Goal: Information Seeking & Learning: Learn about a topic

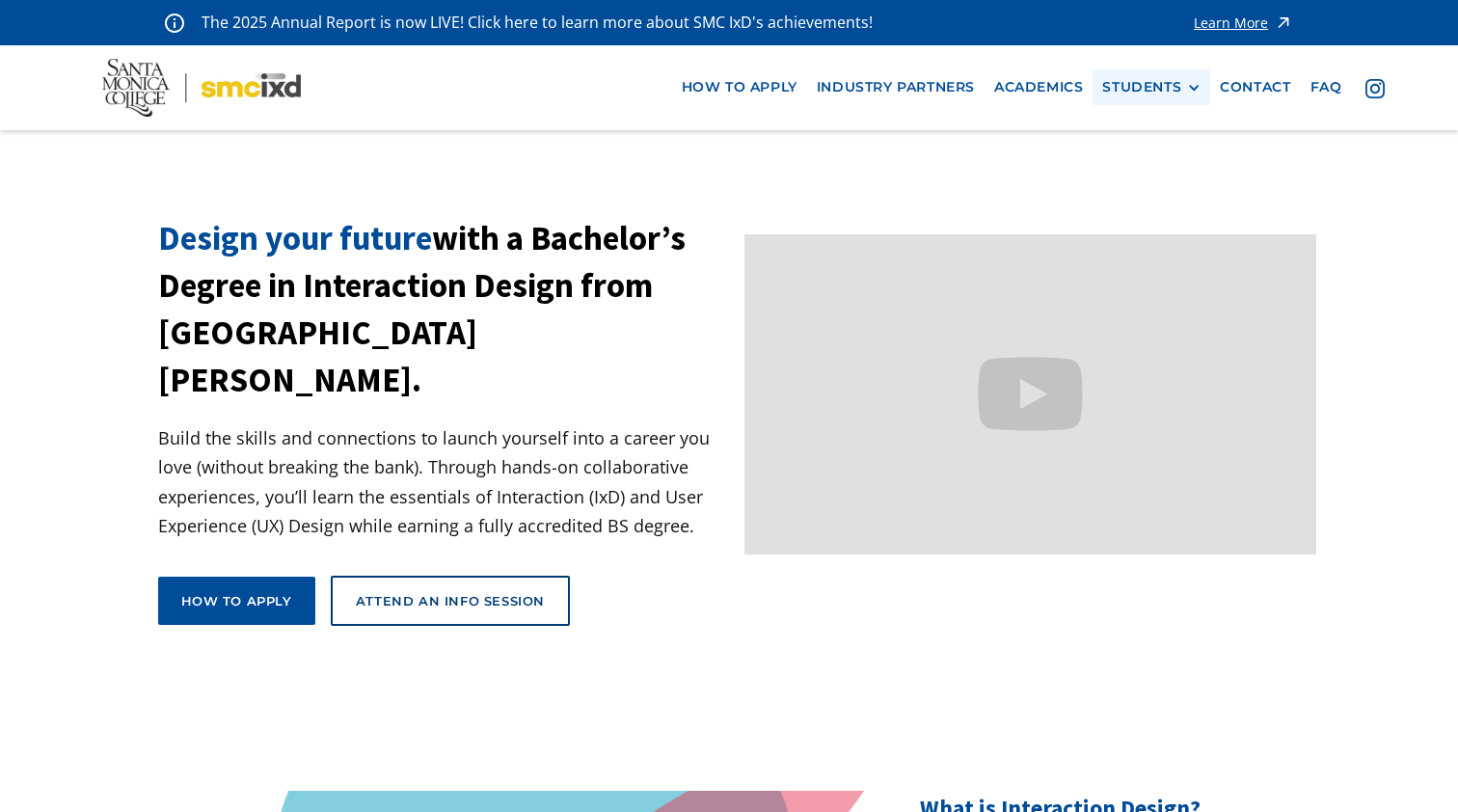
click at [1168, 85] on div "STUDENTS" at bounding box center [1142, 87] width 79 height 16
click at [1151, 156] on link "Current Students" at bounding box center [1190, 159] width 174 height 36
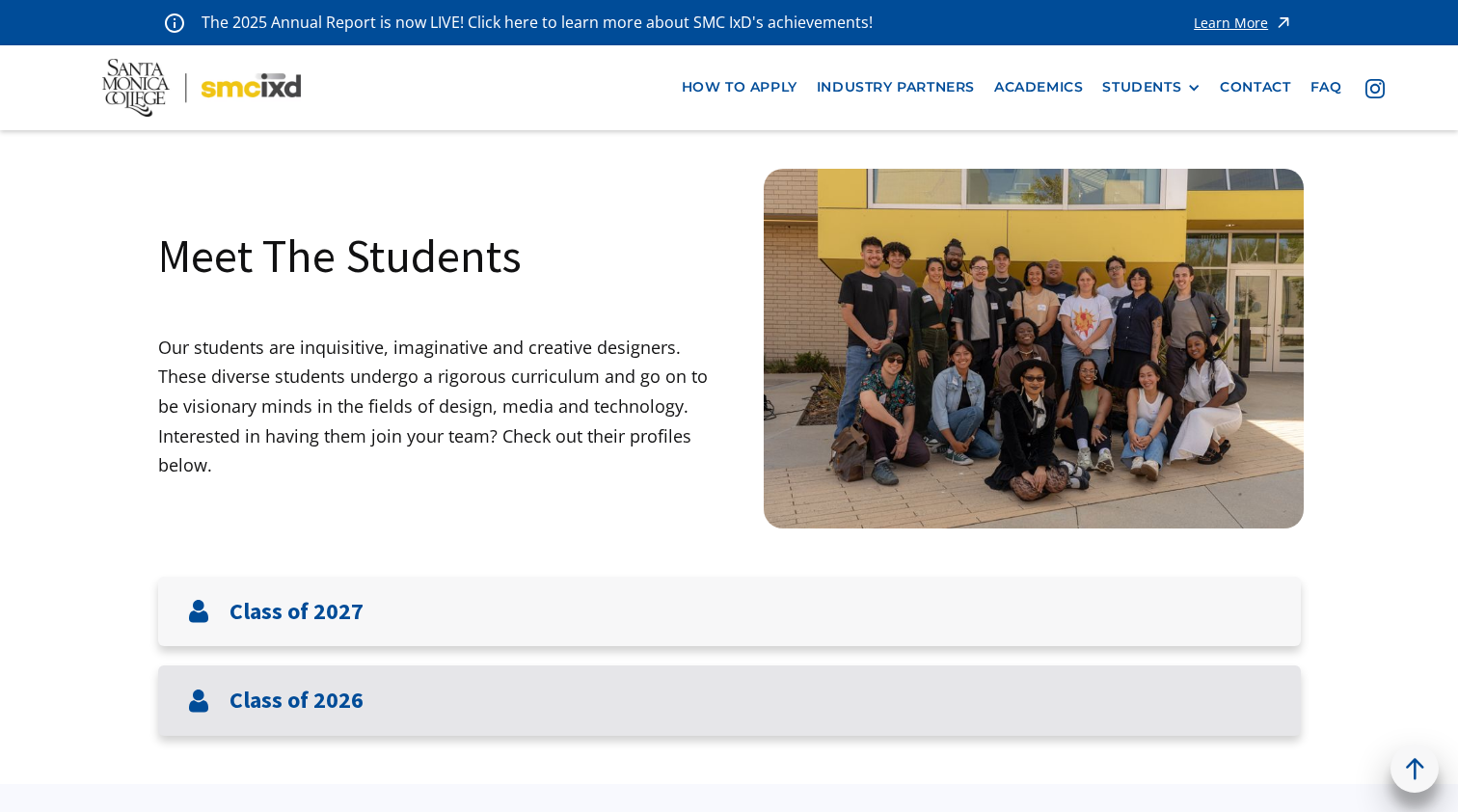
click at [376, 694] on div "Class of 2026" at bounding box center [729, 700] width 1143 height 71
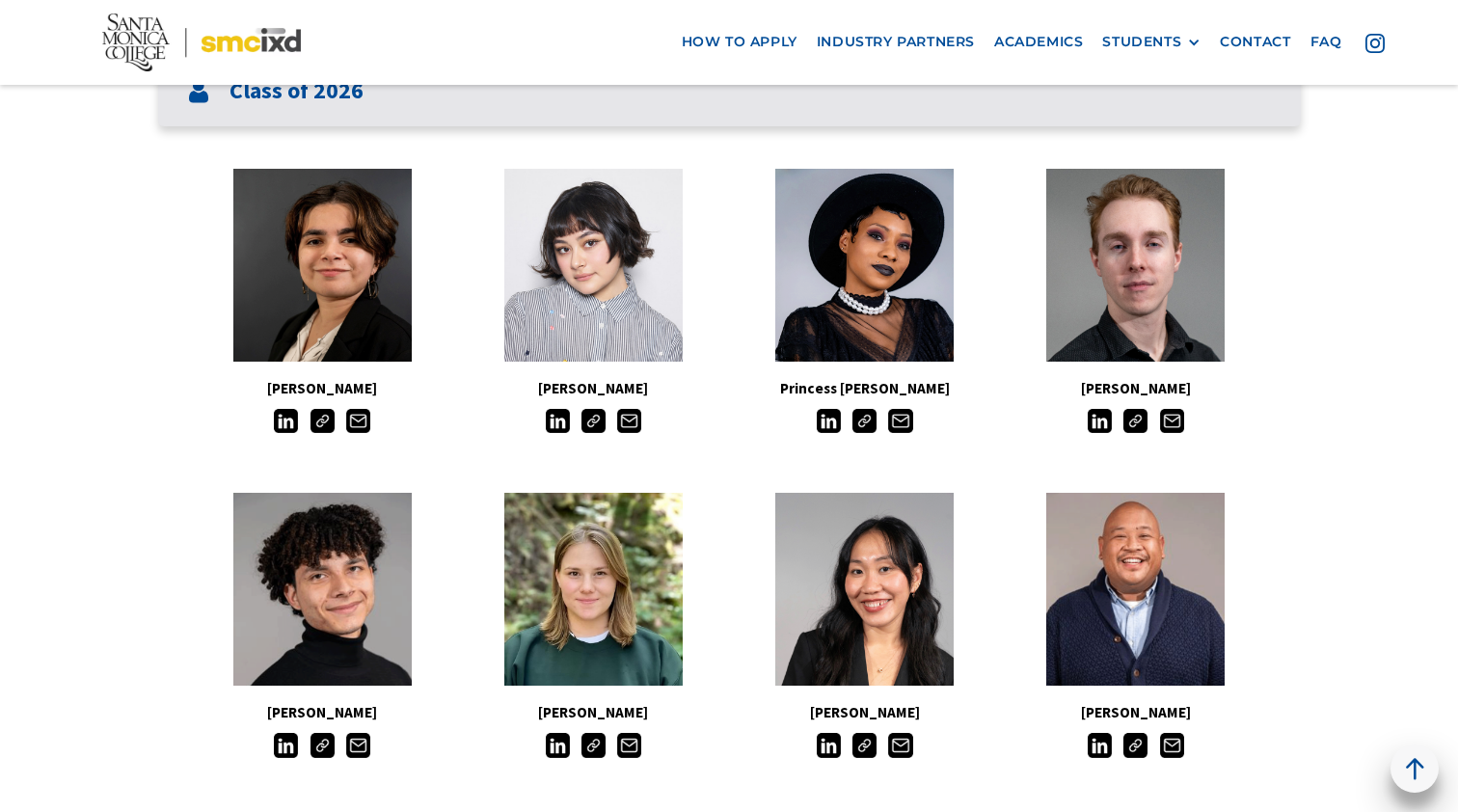
scroll to position [612, 0]
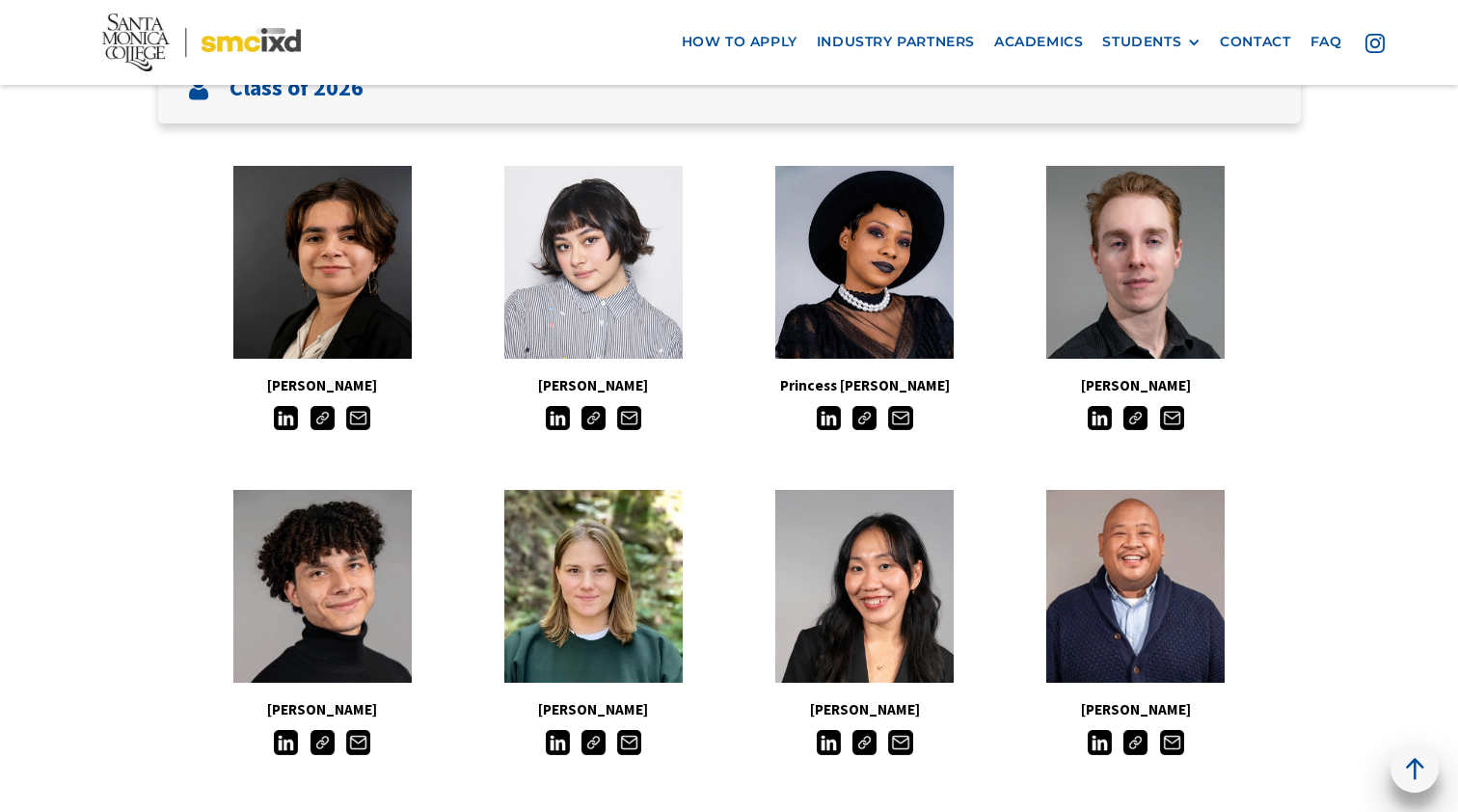
click at [577, 382] on h5 "Aino Halonen" at bounding box center [594, 385] width 271 height 25
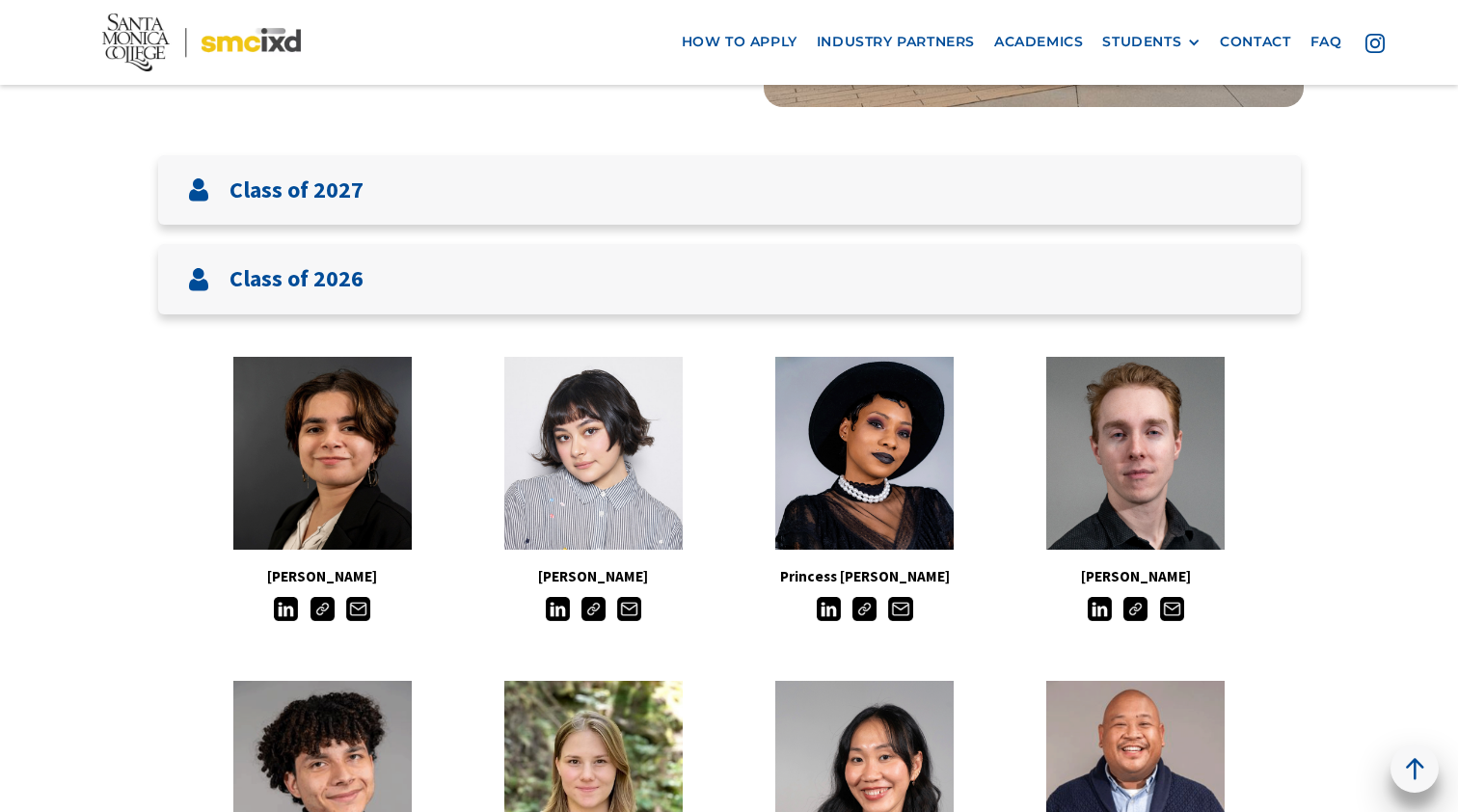
scroll to position [375, 0]
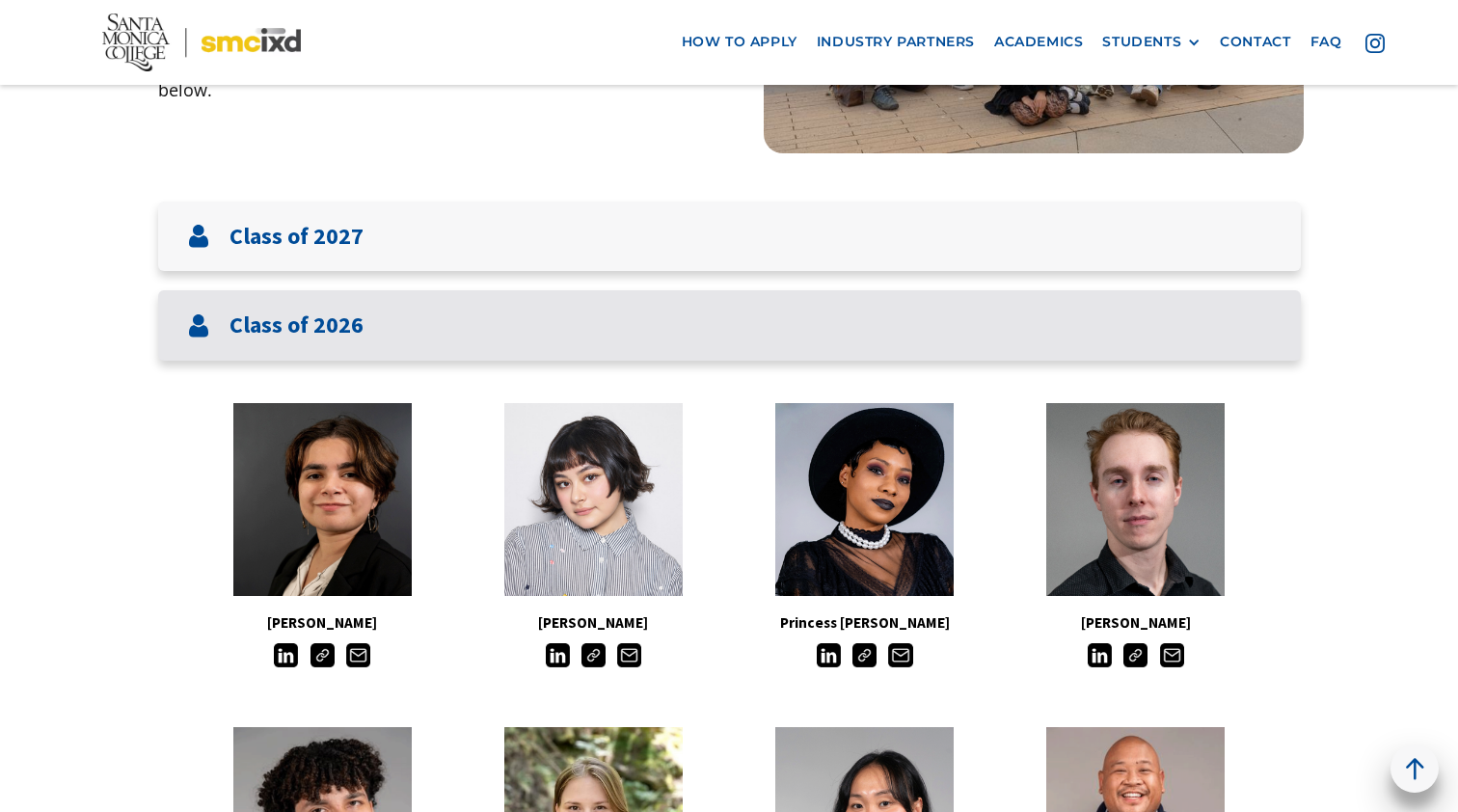
click at [359, 321] on h3 "Class of 2026" at bounding box center [296, 325] width 134 height 28
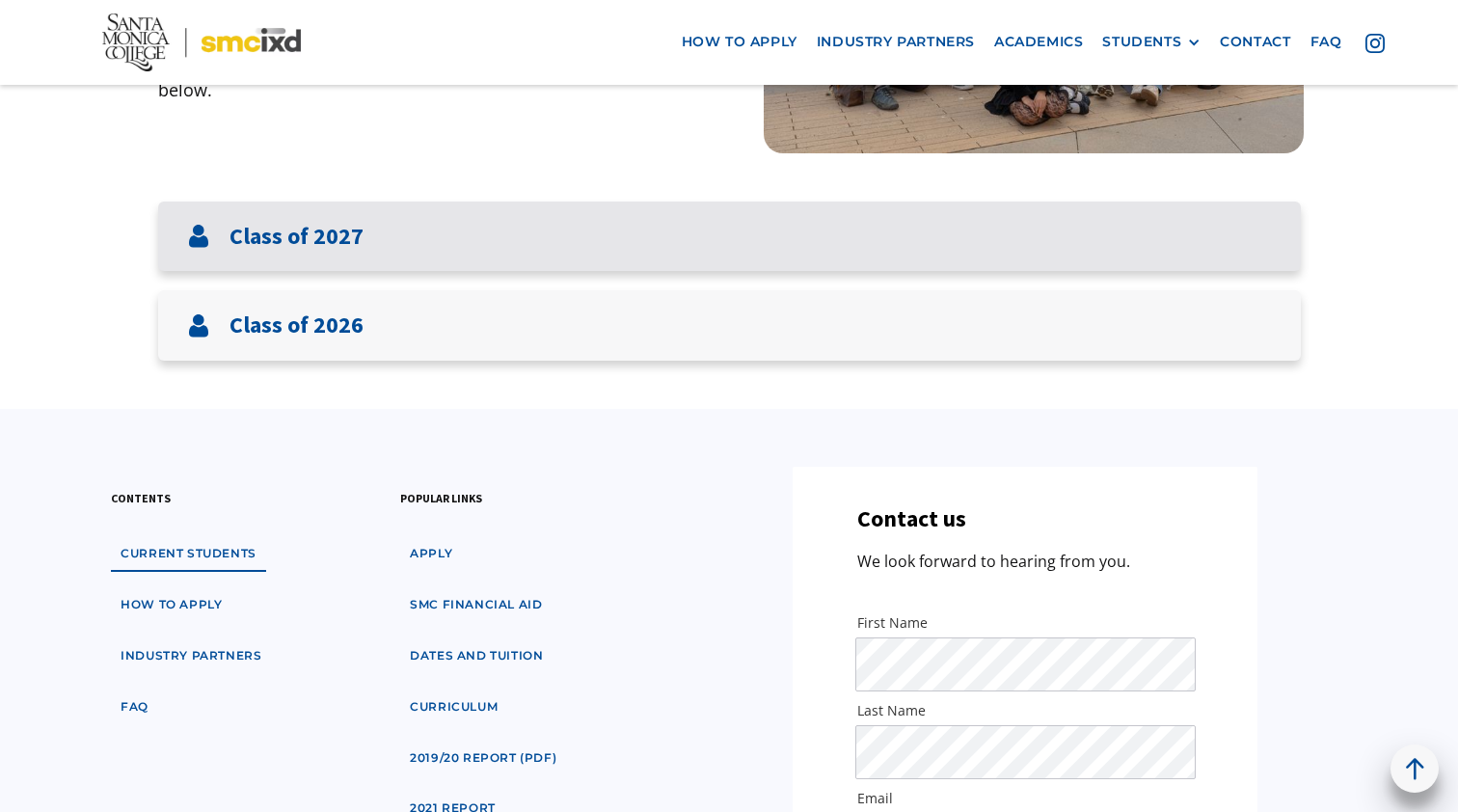
click at [373, 225] on div "Class of 2027" at bounding box center [729, 236] width 1143 height 71
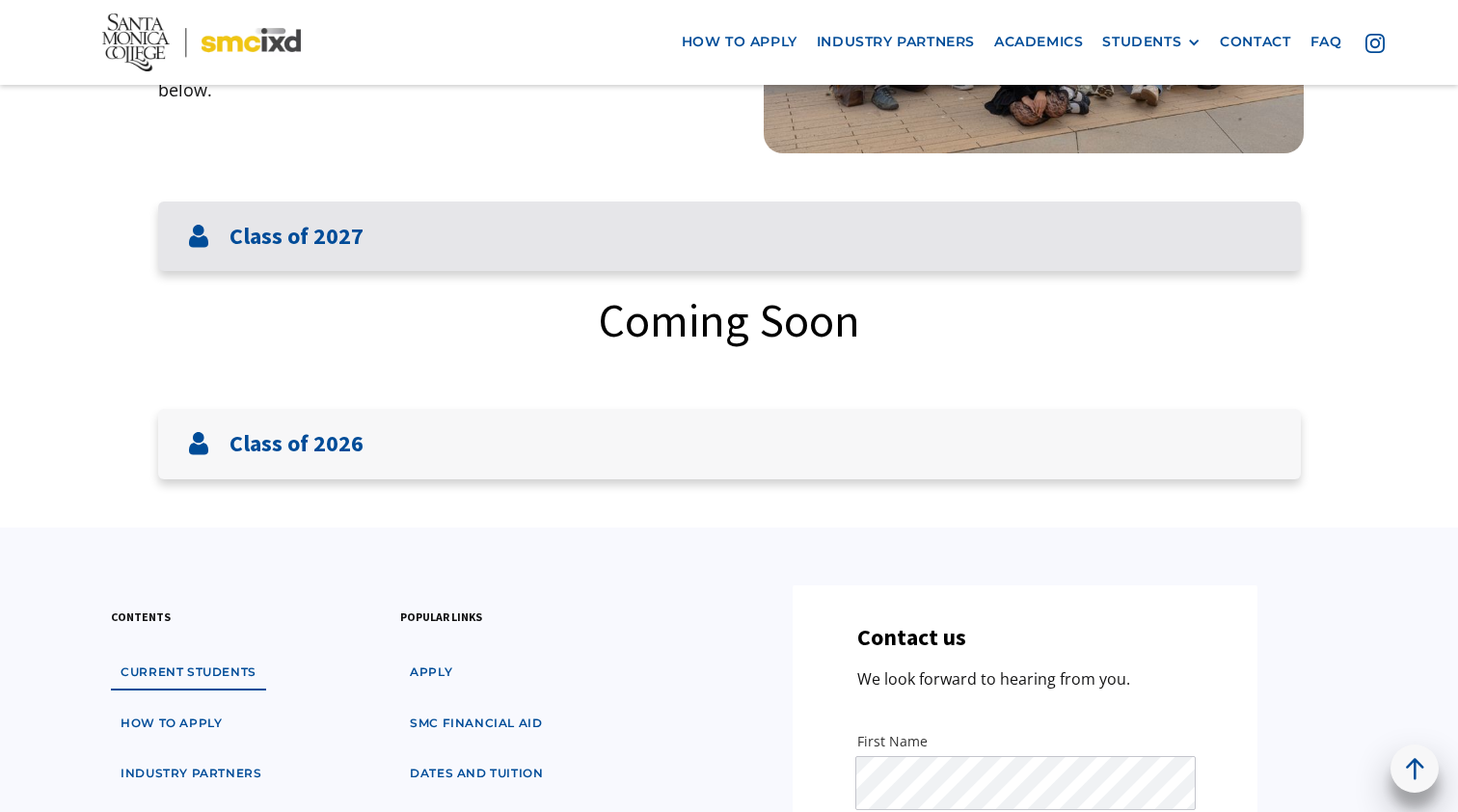
click at [373, 225] on div "Class of 2027" at bounding box center [729, 236] width 1143 height 71
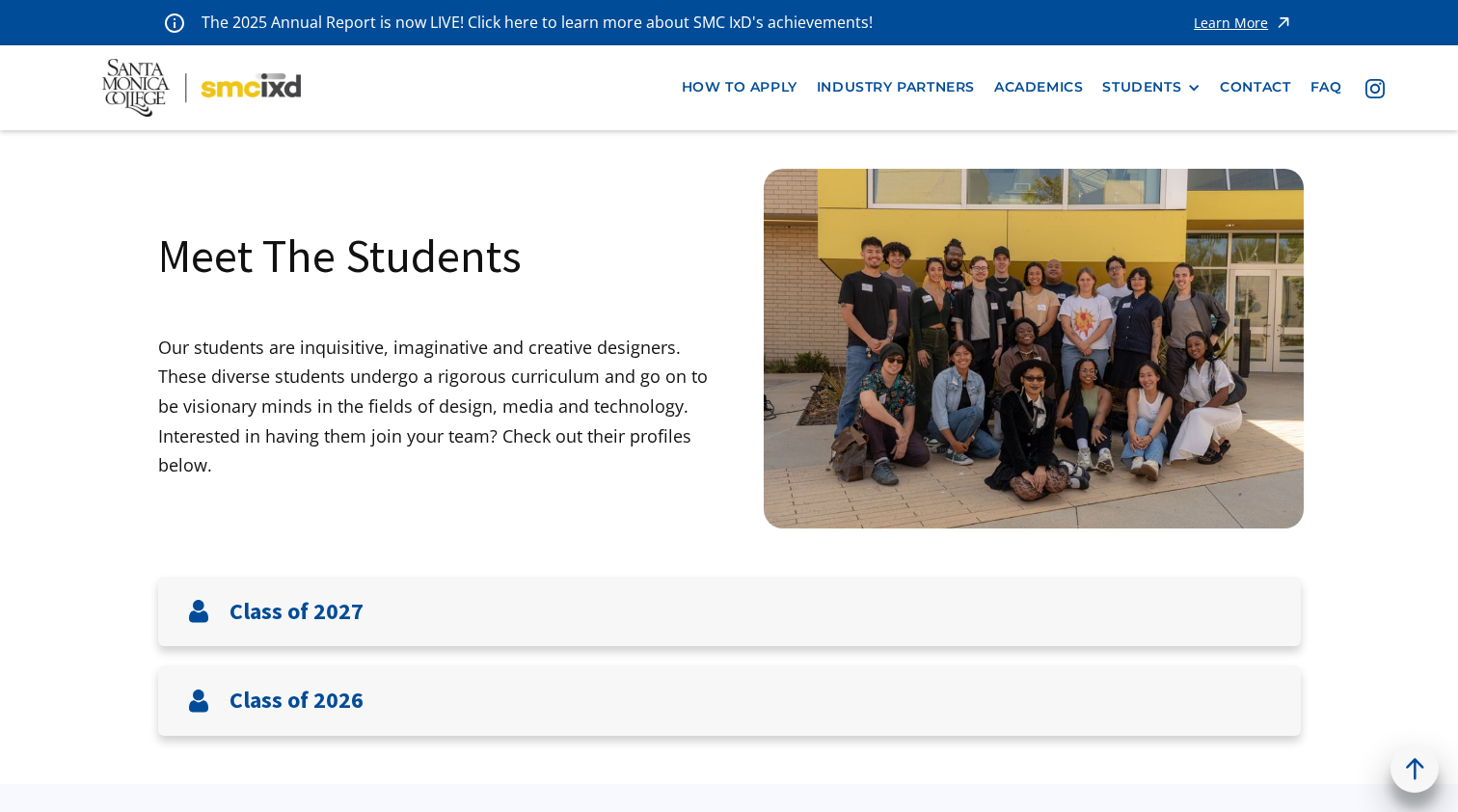
scroll to position [0, 0]
click at [1169, 81] on div "STUDENTS" at bounding box center [1142, 87] width 79 height 16
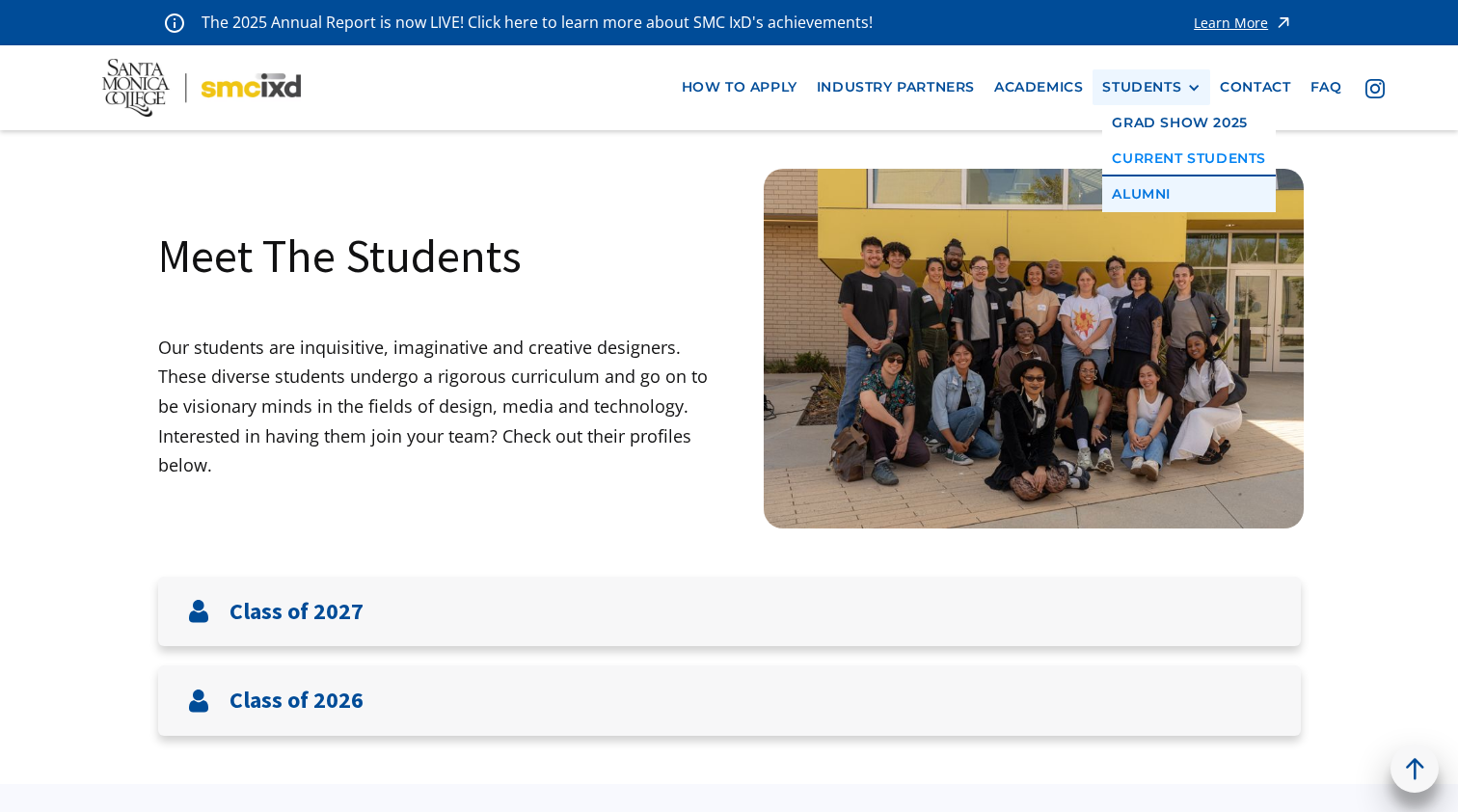
click at [1163, 190] on link "Alumni" at bounding box center [1190, 195] width 174 height 36
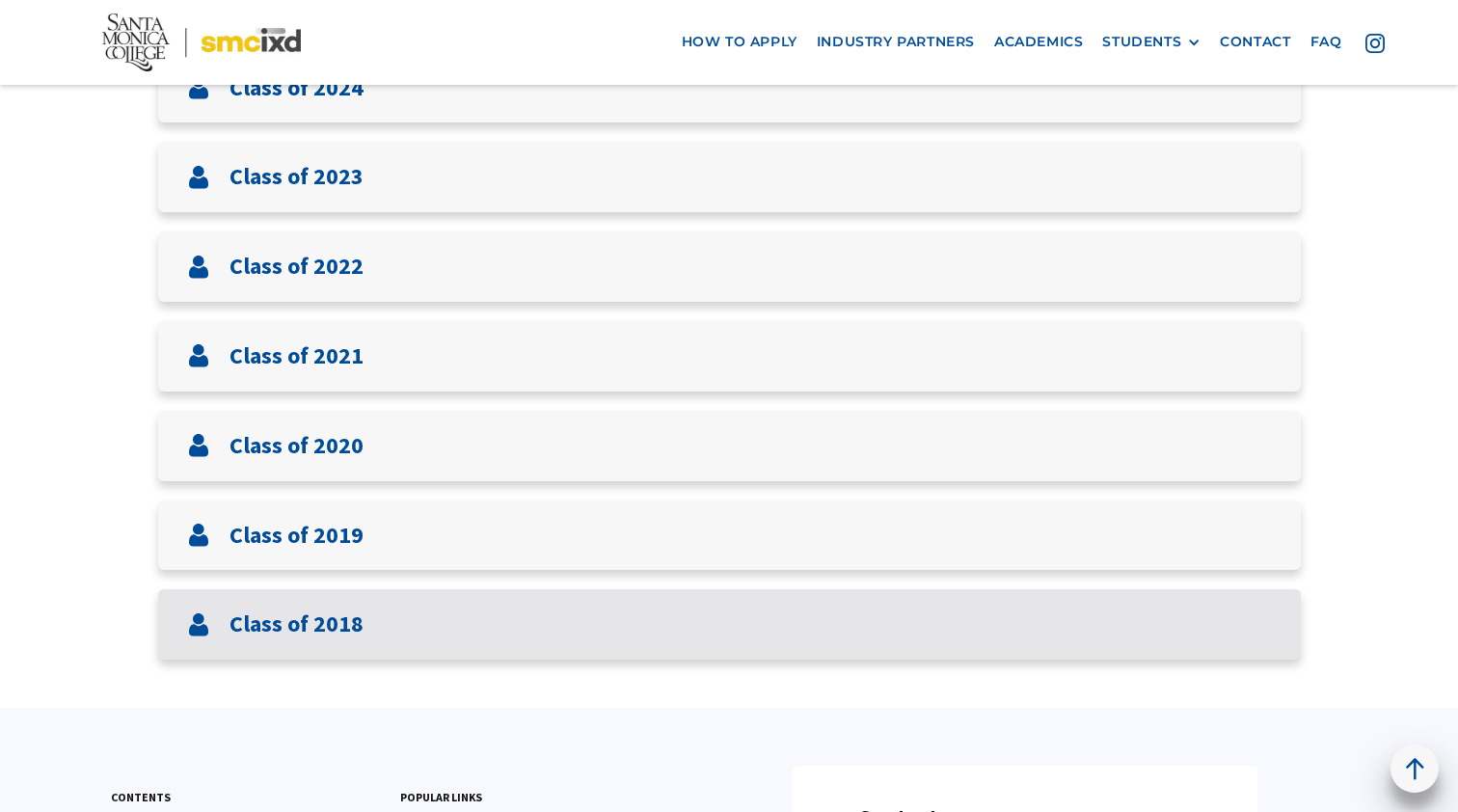
click at [449, 632] on div "Class of 2018" at bounding box center [729, 624] width 1143 height 71
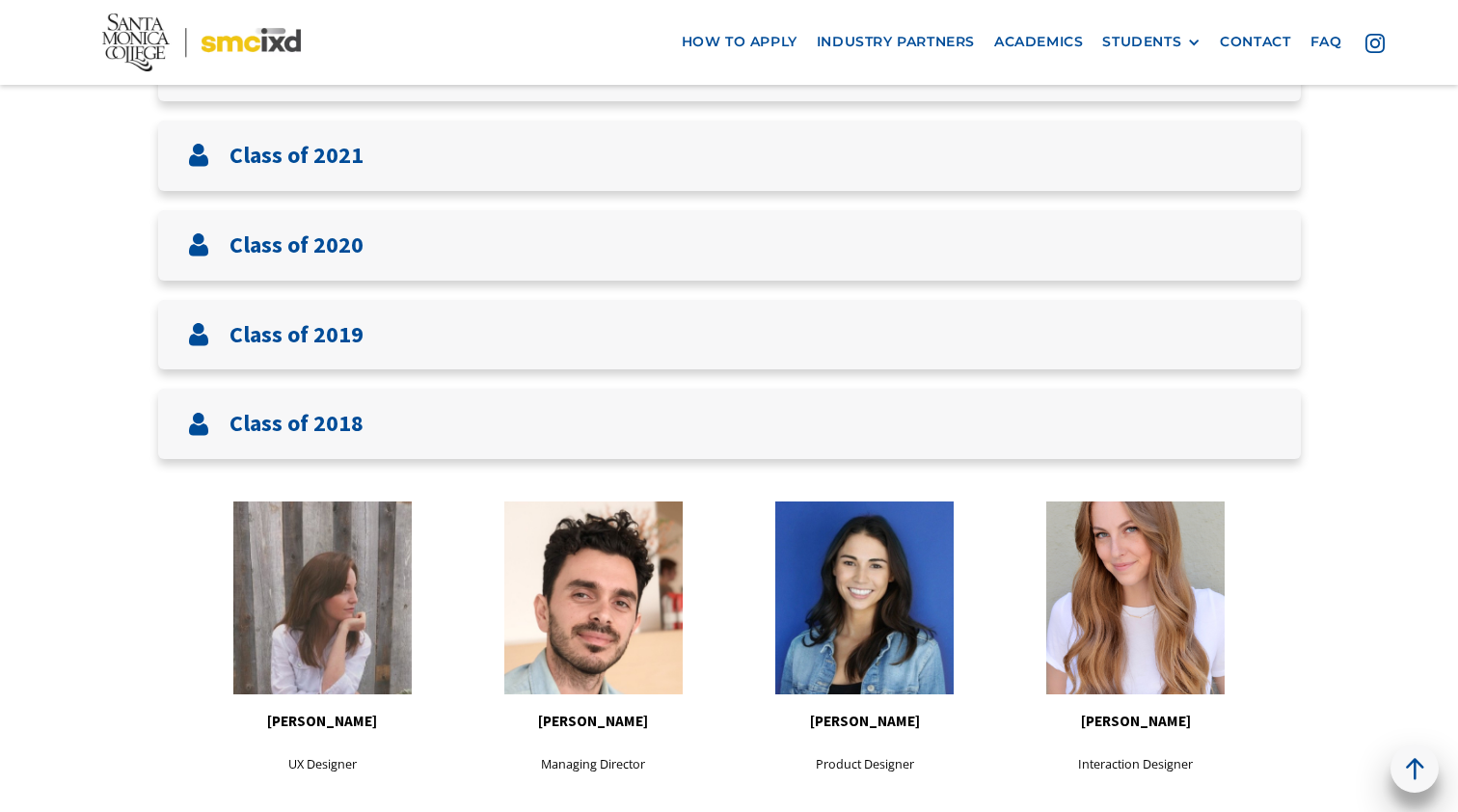
scroll to position [767, 0]
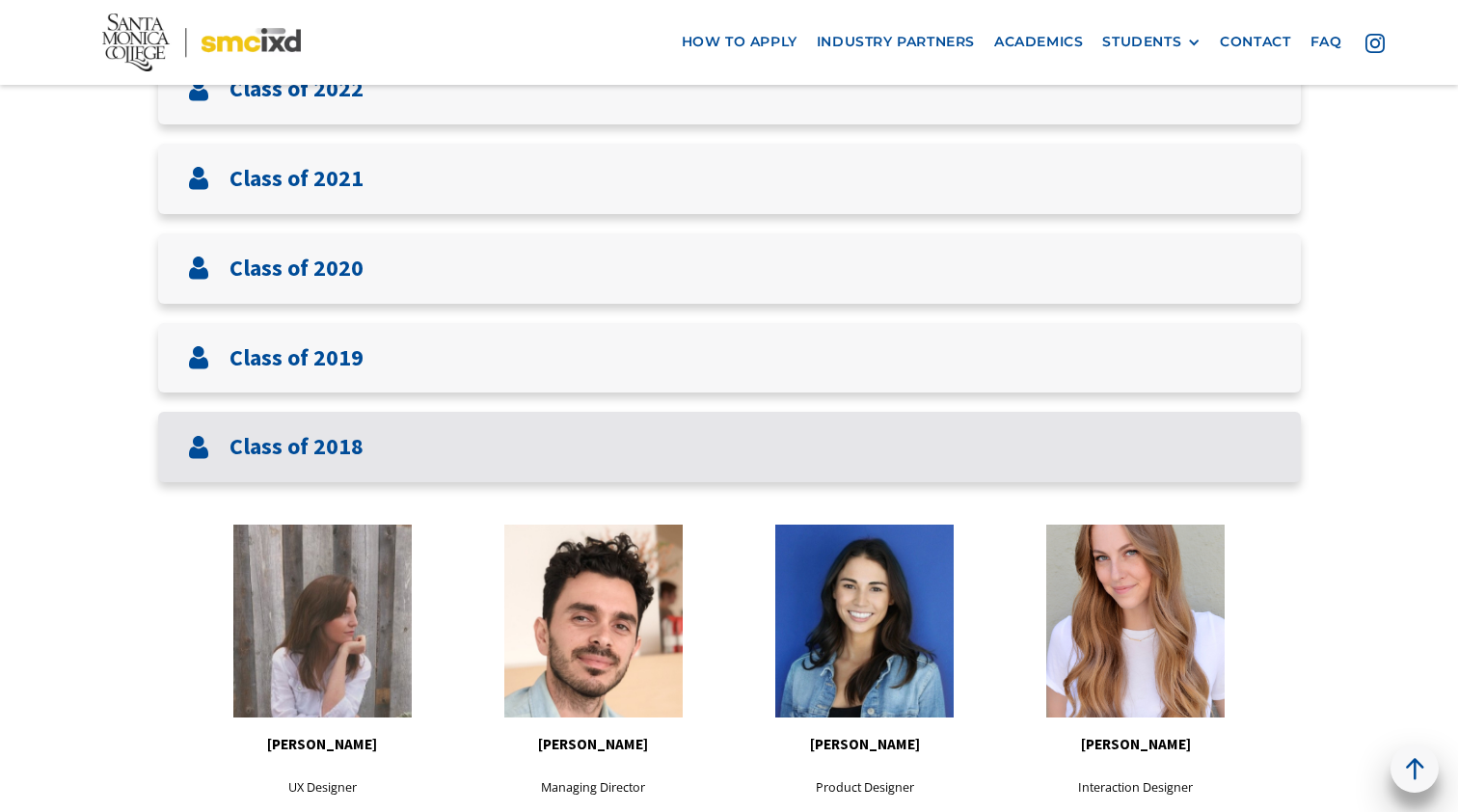
click at [374, 434] on div "Class of 2018" at bounding box center [729, 447] width 1143 height 71
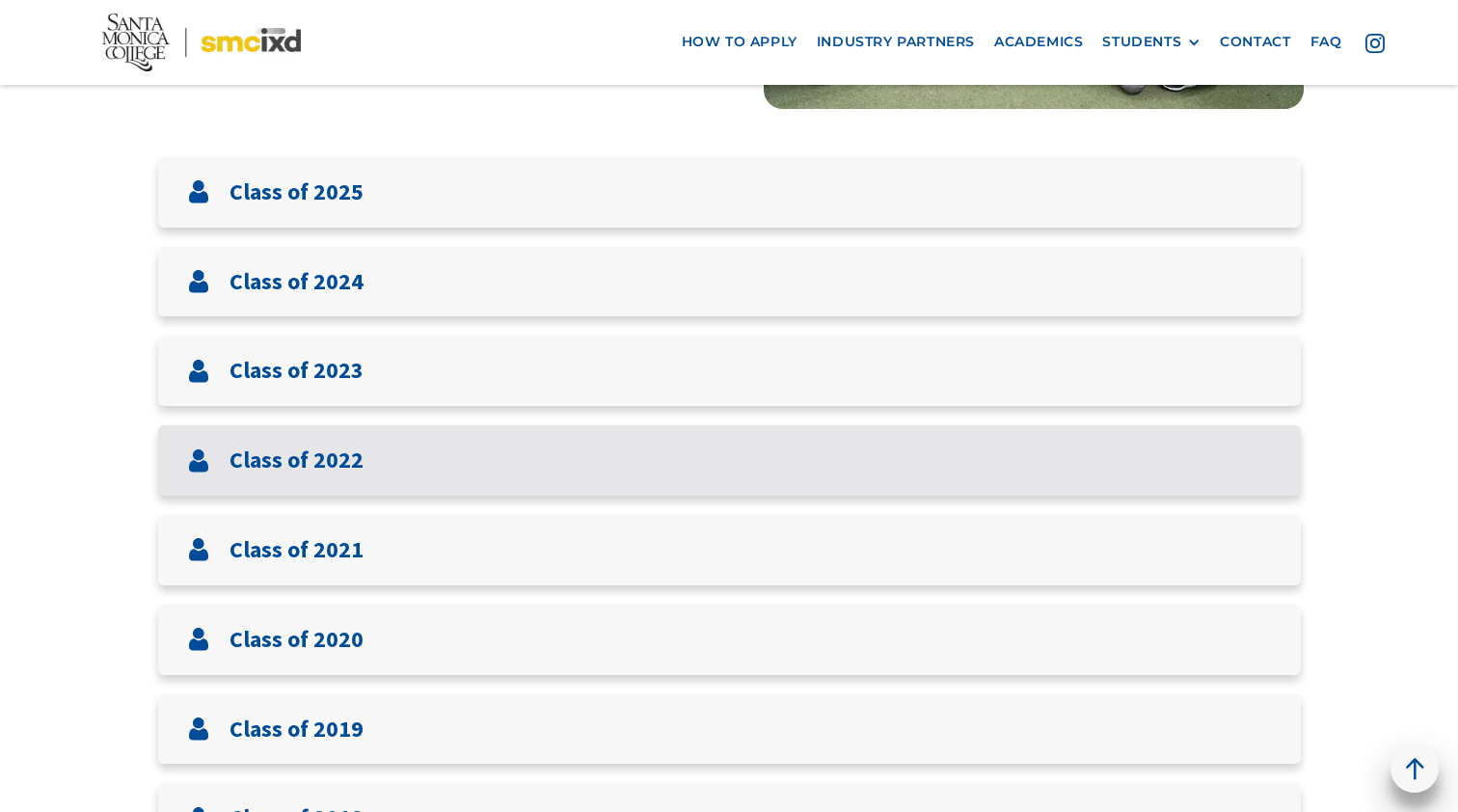
scroll to position [325, 0]
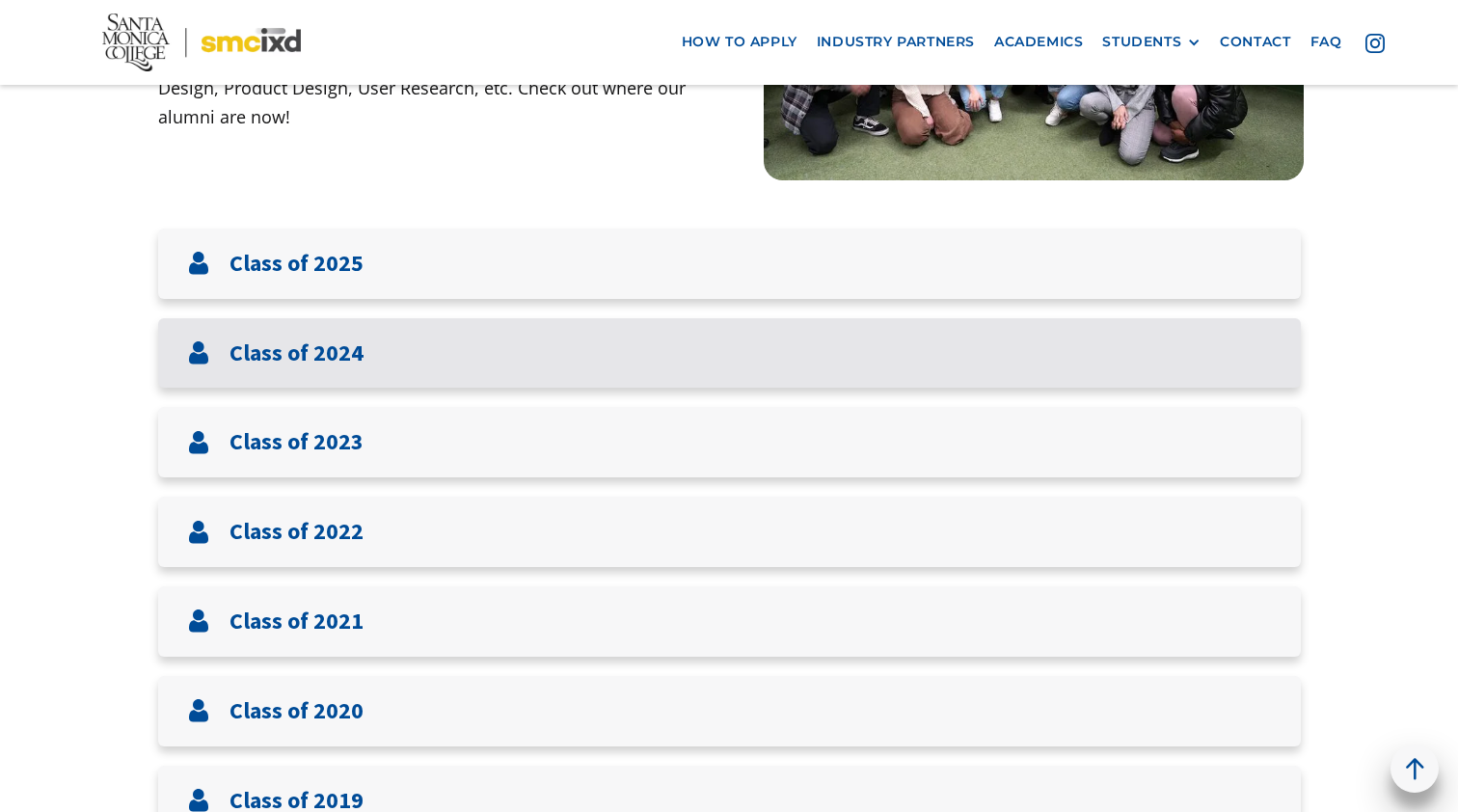
click at [377, 338] on div "Class of 2024" at bounding box center [729, 353] width 1143 height 71
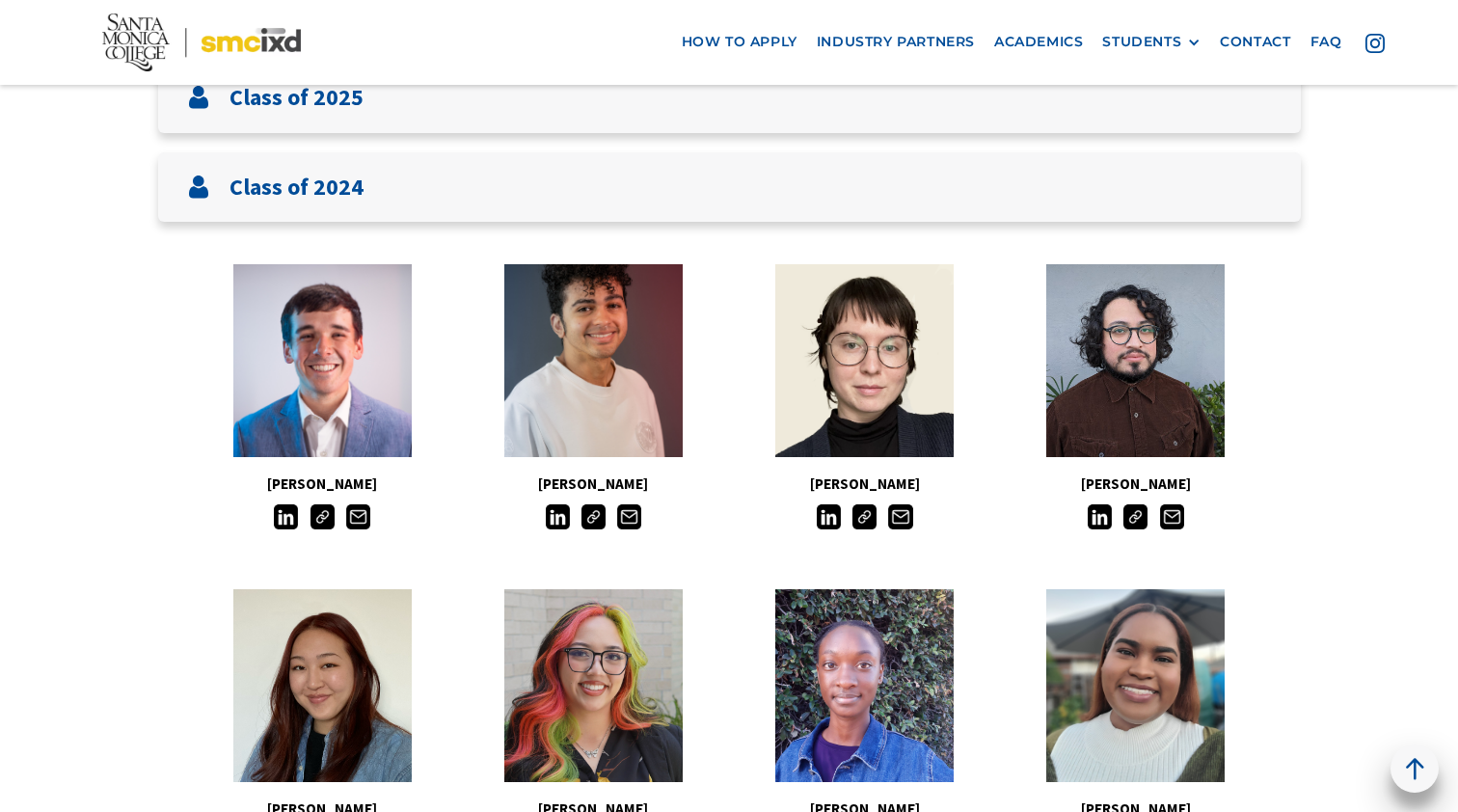
scroll to position [552, 0]
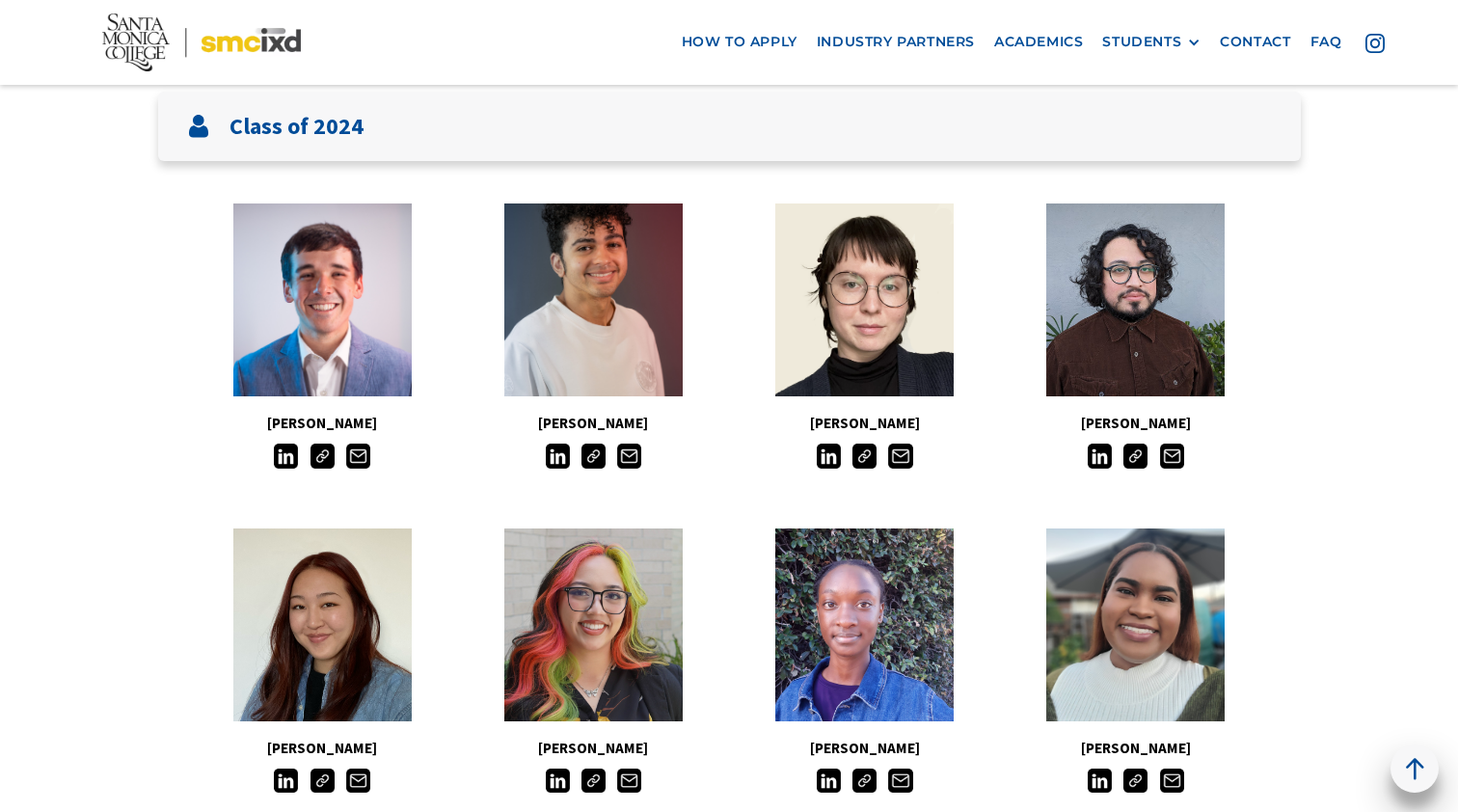
click at [597, 779] on img at bounding box center [594, 780] width 24 height 24
click at [562, 773] on img at bounding box center [558, 780] width 24 height 24
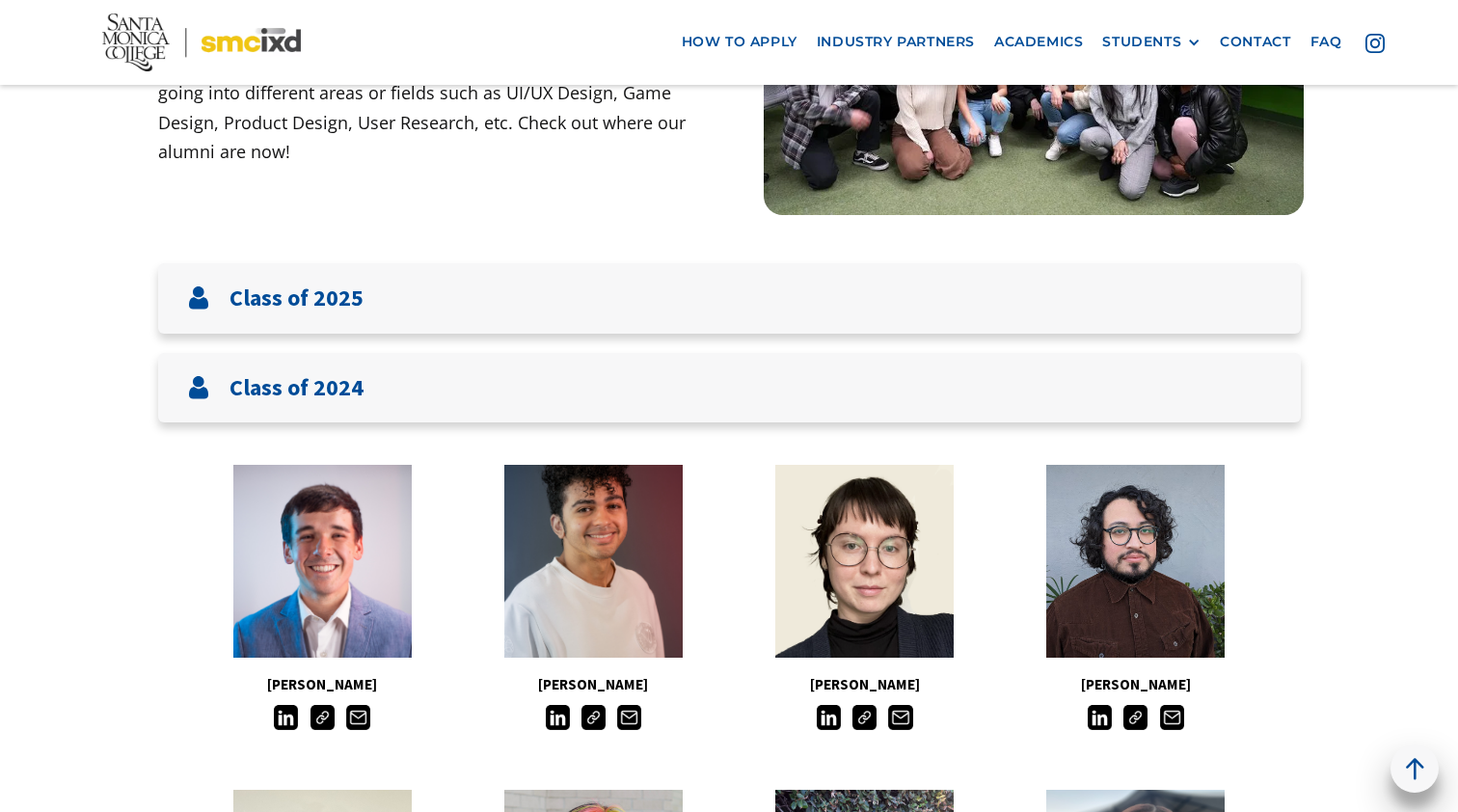
scroll to position [223, 0]
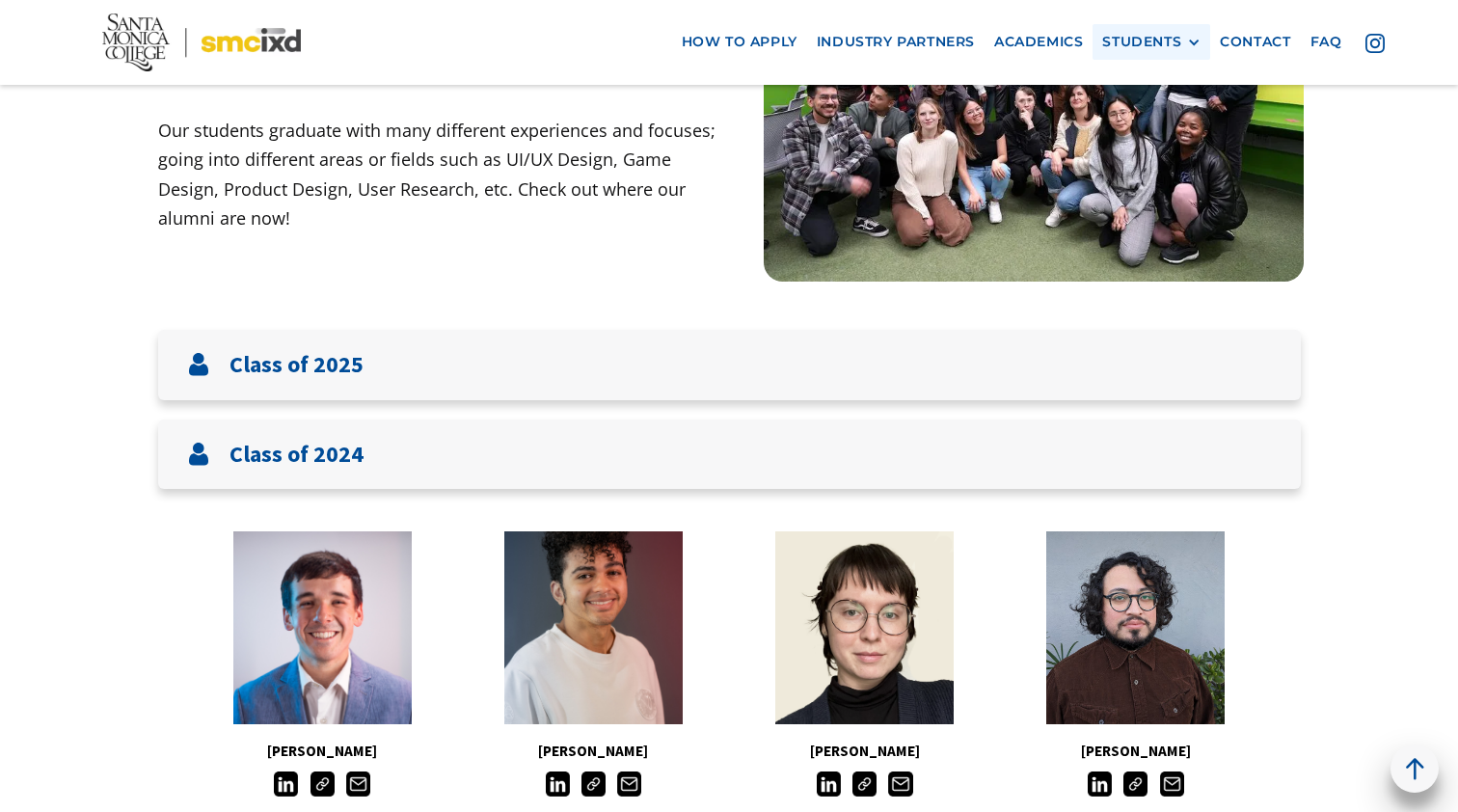
click at [1177, 43] on div "STUDENTS" at bounding box center [1142, 42] width 79 height 16
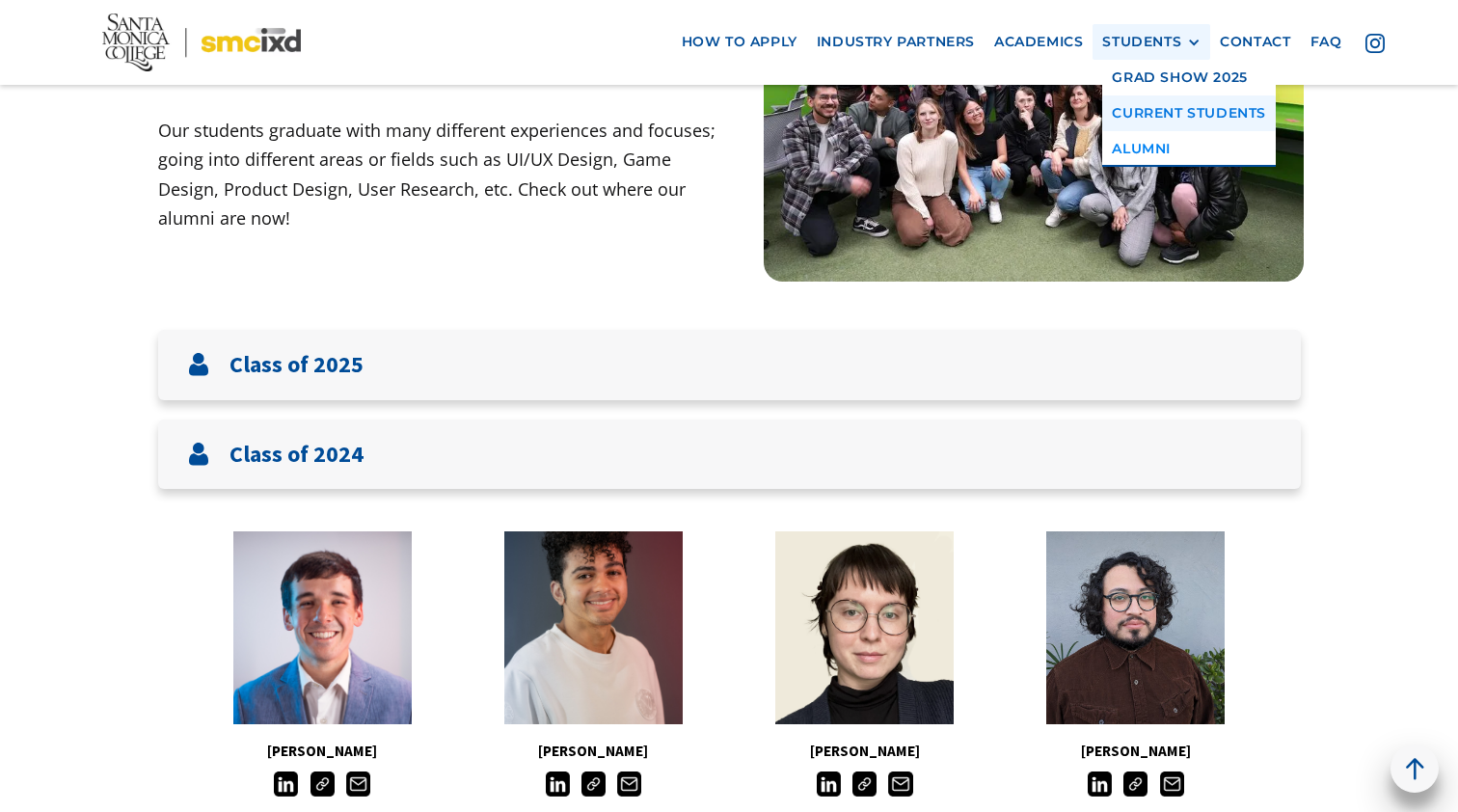
click at [1178, 110] on link "Current Students" at bounding box center [1190, 114] width 174 height 36
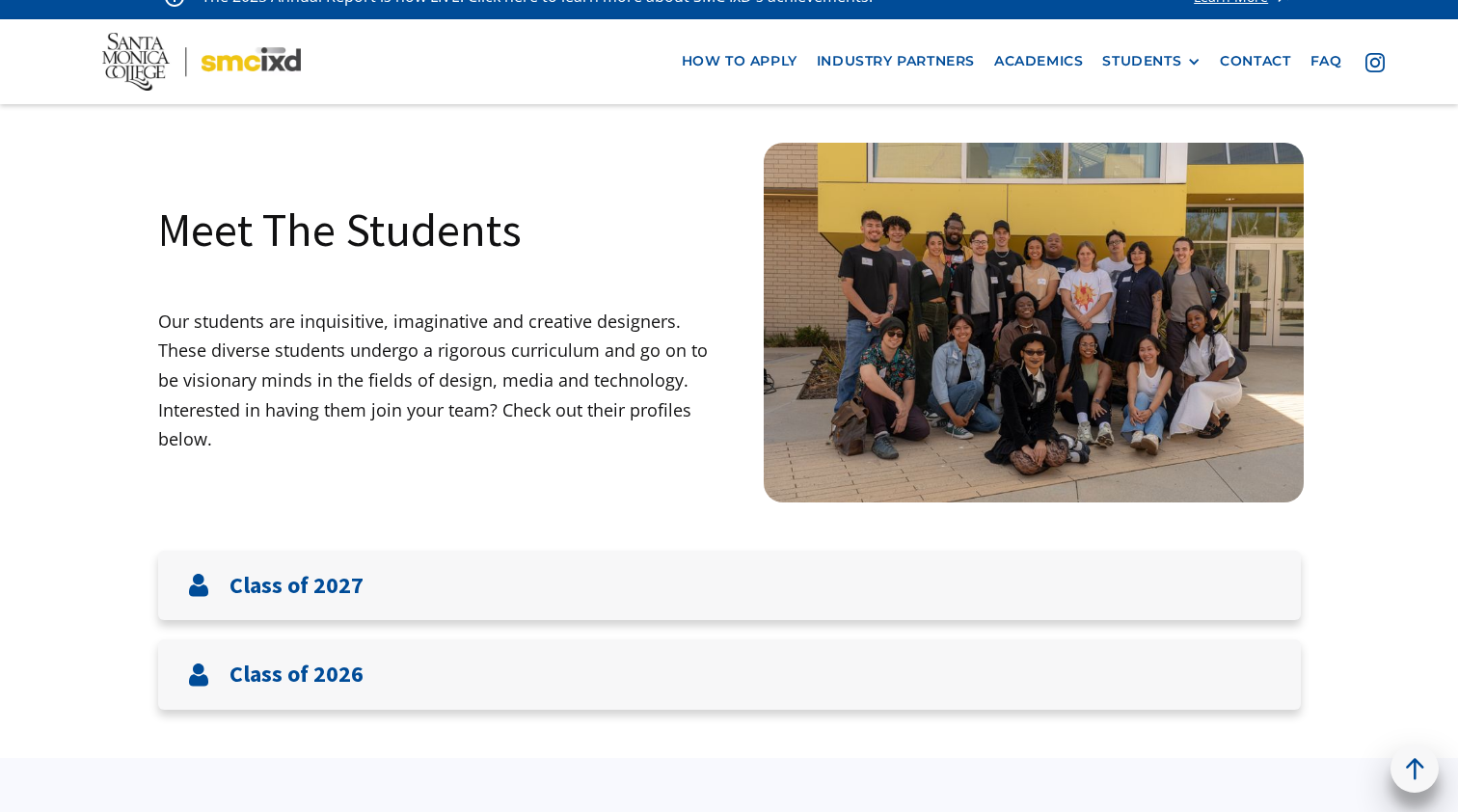
scroll to position [42, 0]
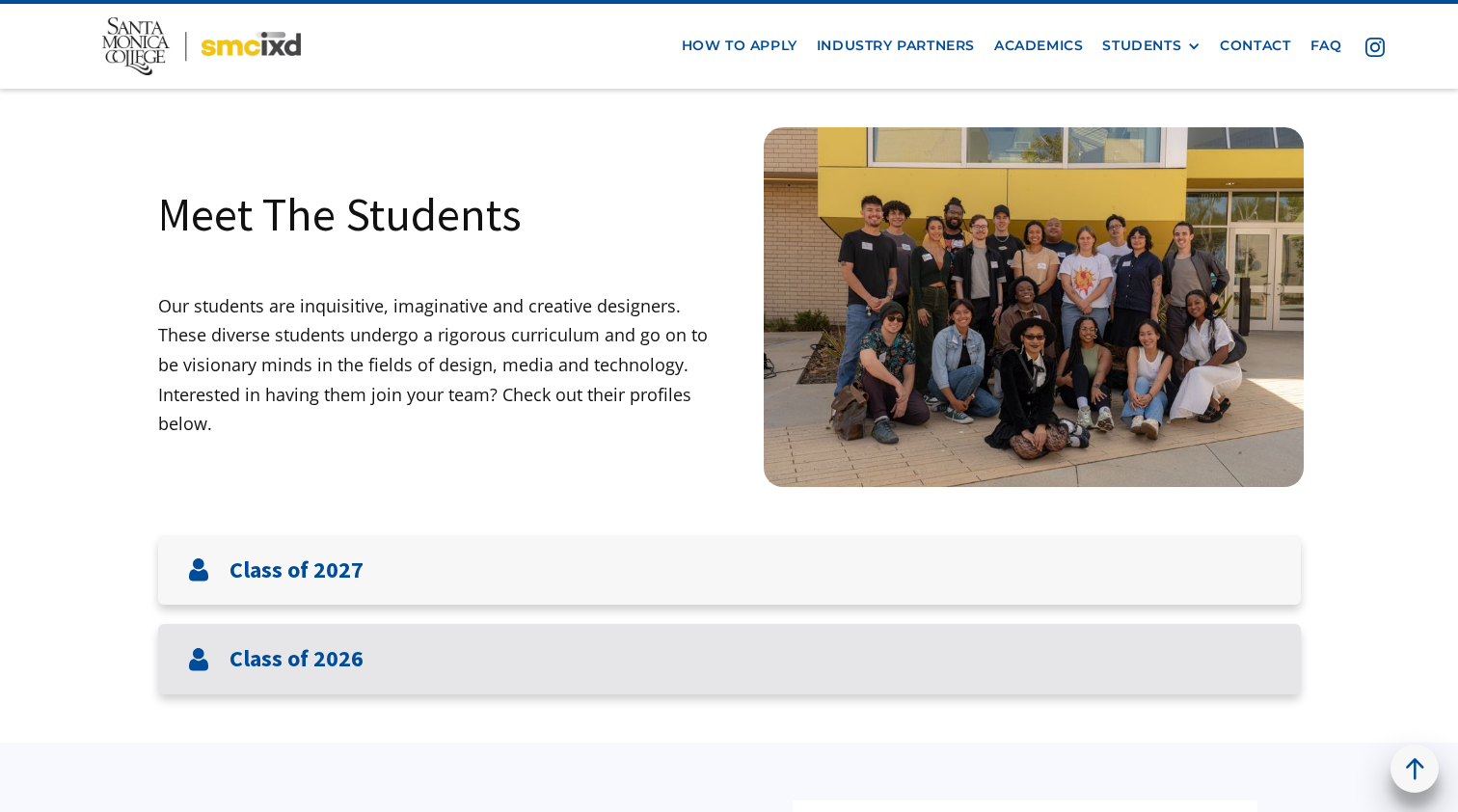
click at [513, 635] on div "Class of 2026" at bounding box center [729, 658] width 1143 height 71
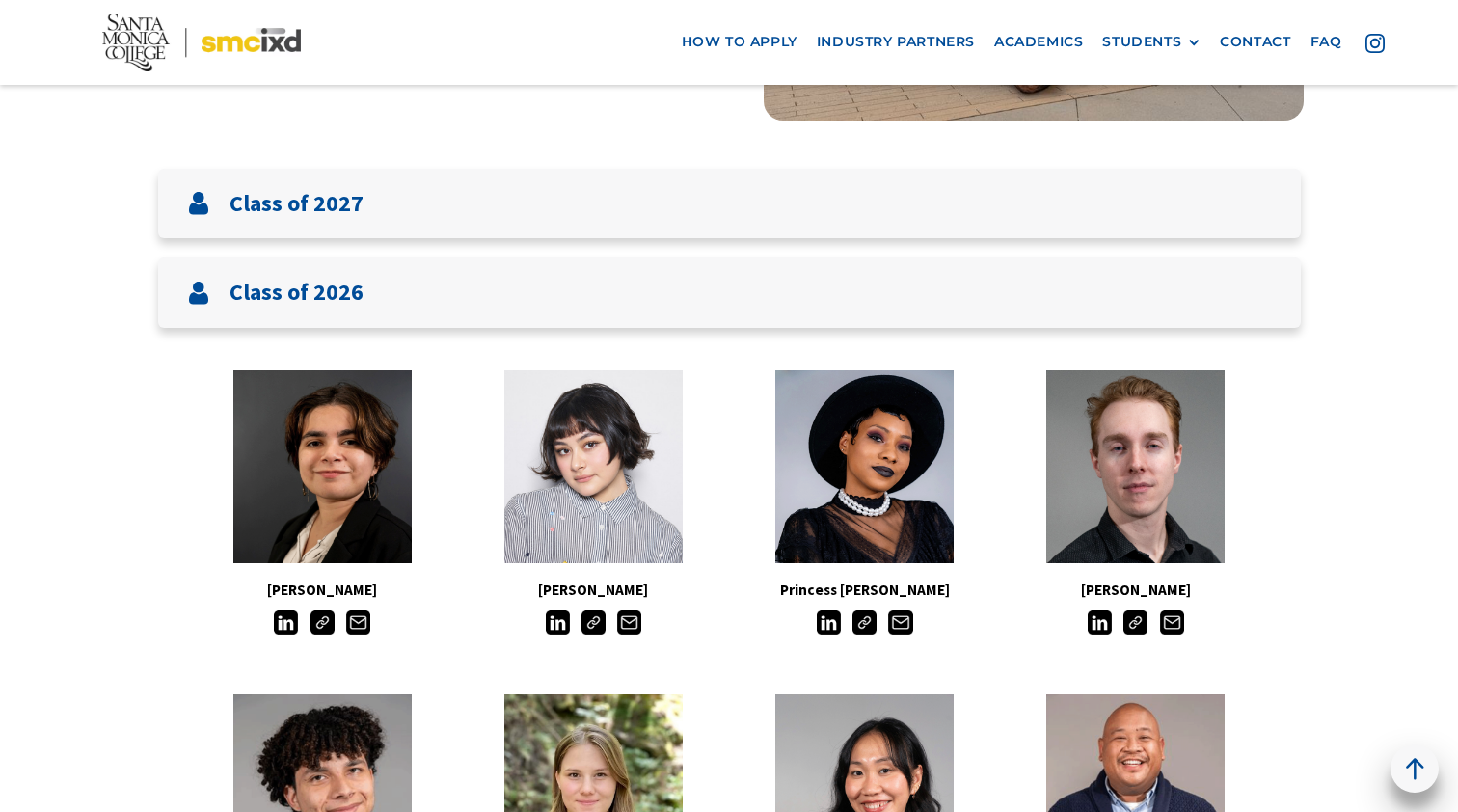
scroll to position [413, 0]
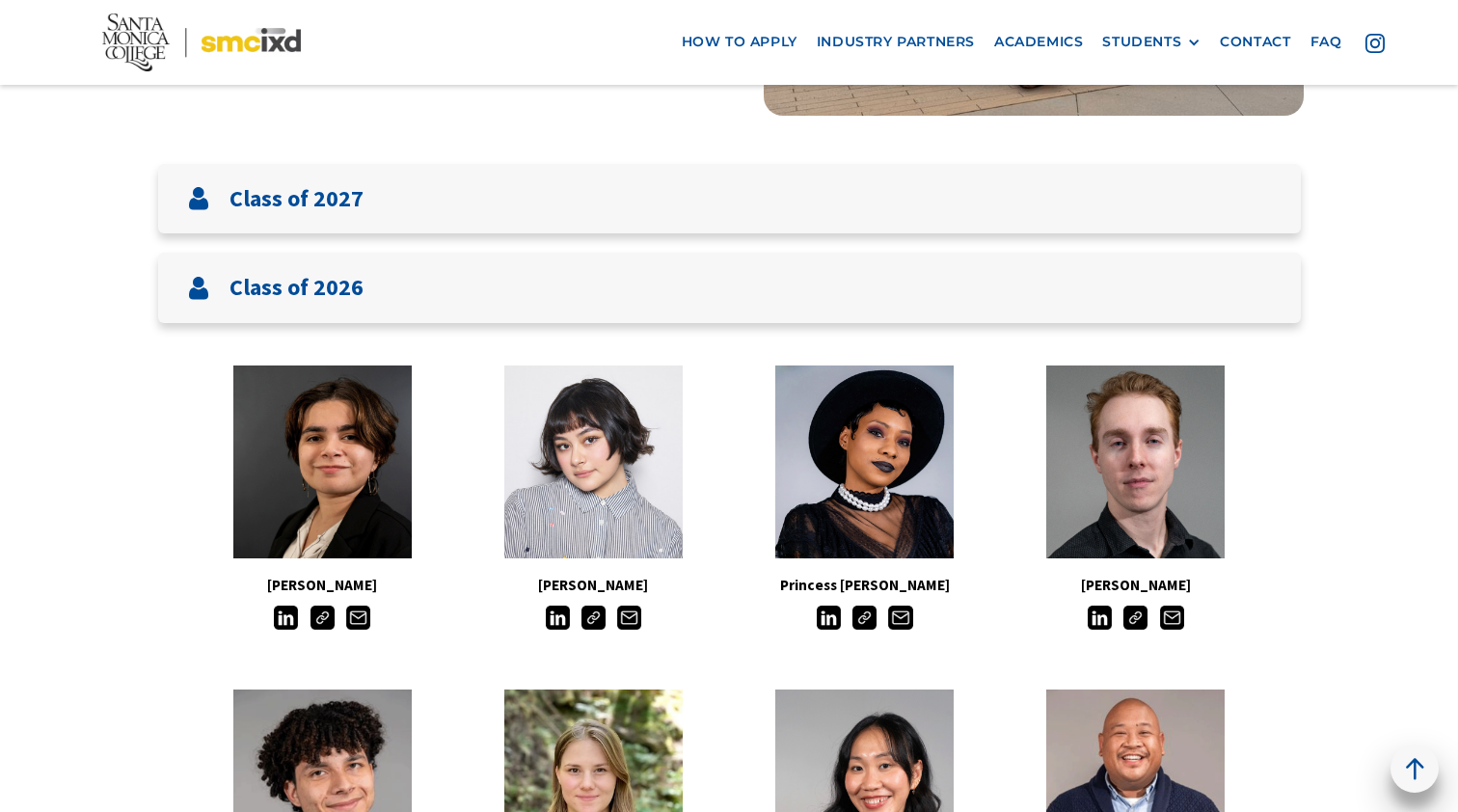
click at [592, 623] on img at bounding box center [594, 617] width 24 height 24
click at [735, 37] on link "how to apply" at bounding box center [739, 42] width 135 height 36
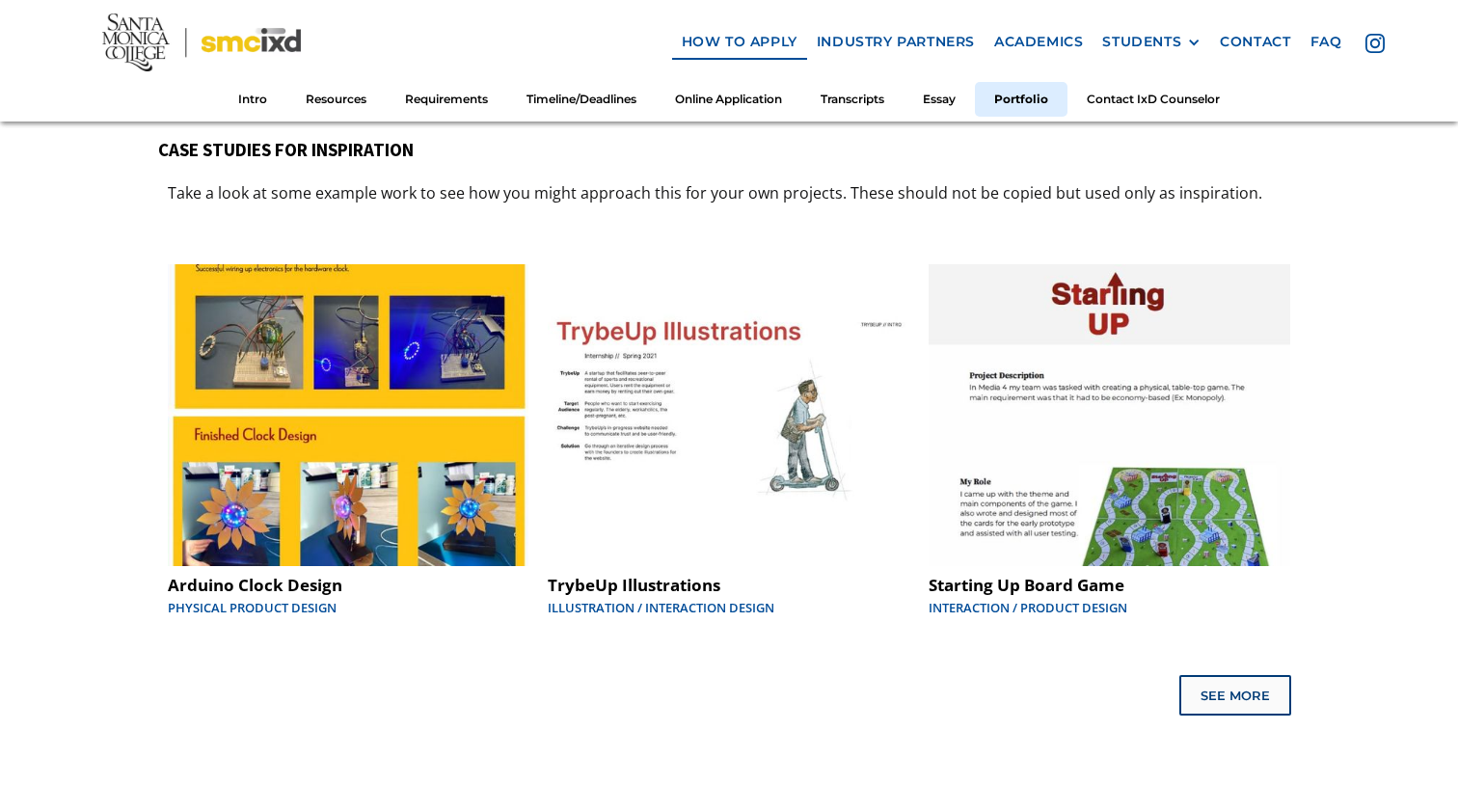
scroll to position [9812, 0]
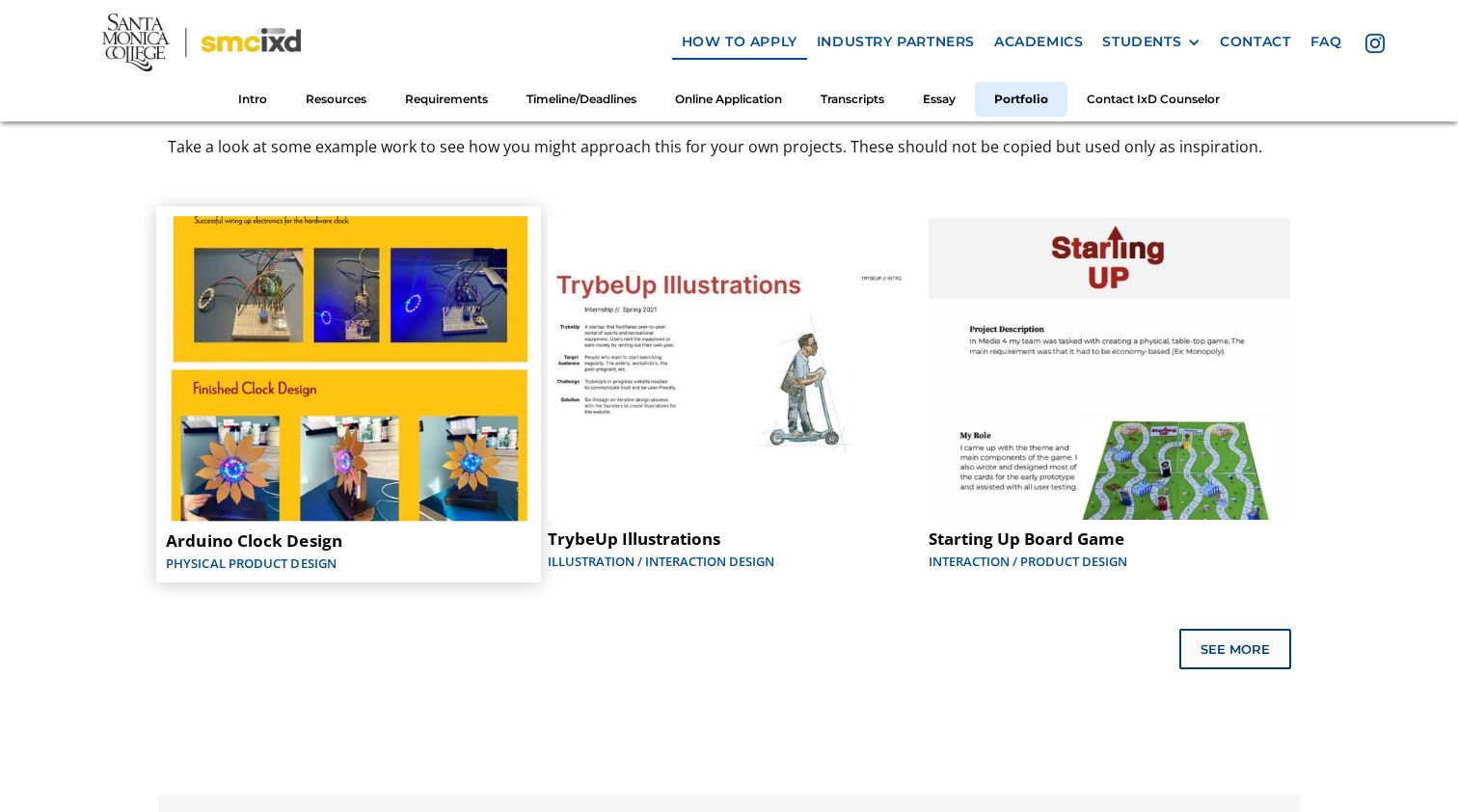
click at [334, 531] on div "Arduino Clock Design" at bounding box center [348, 540] width 365 height 19
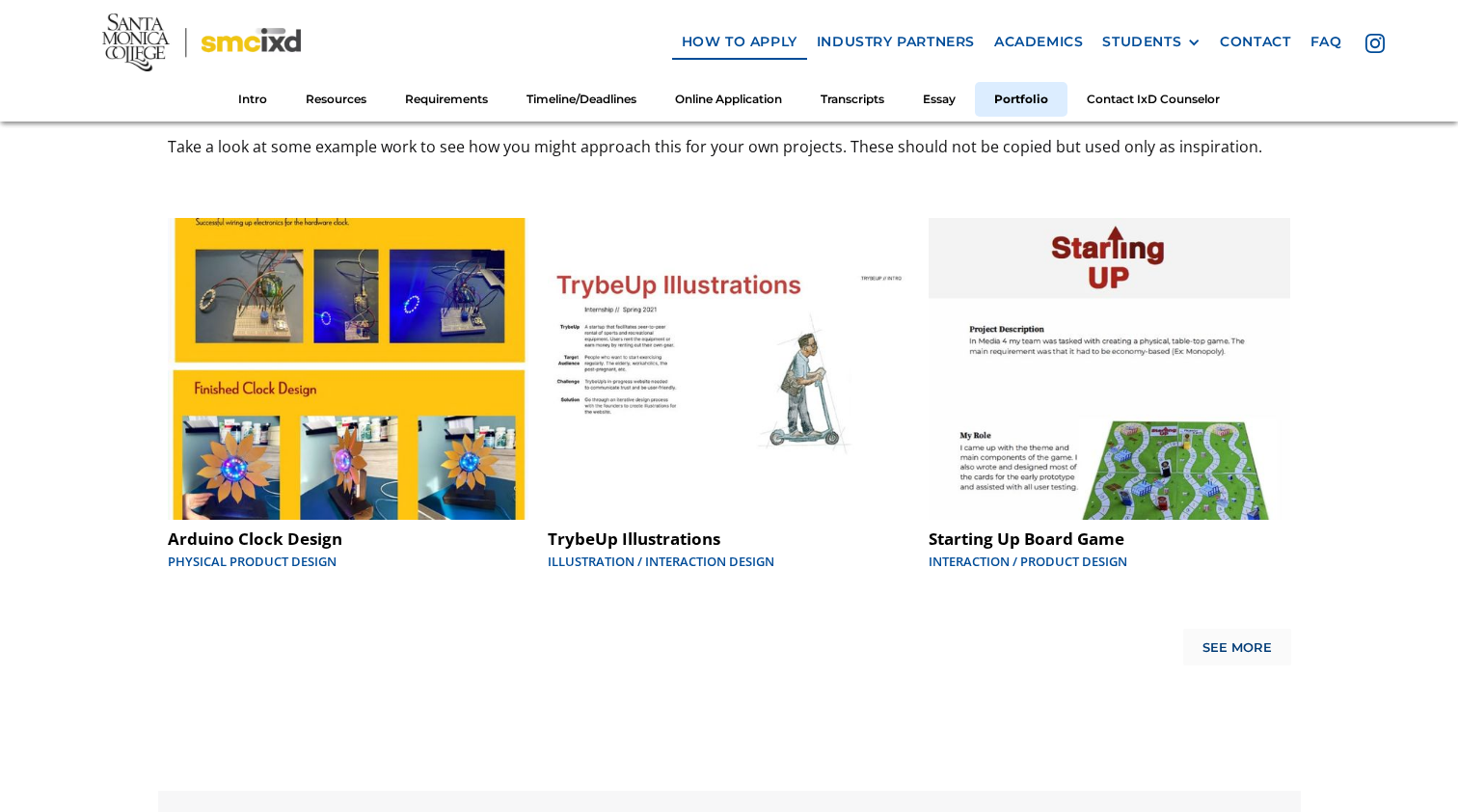
click at [1190, 628] on link "See More" at bounding box center [1237, 646] width 108 height 37
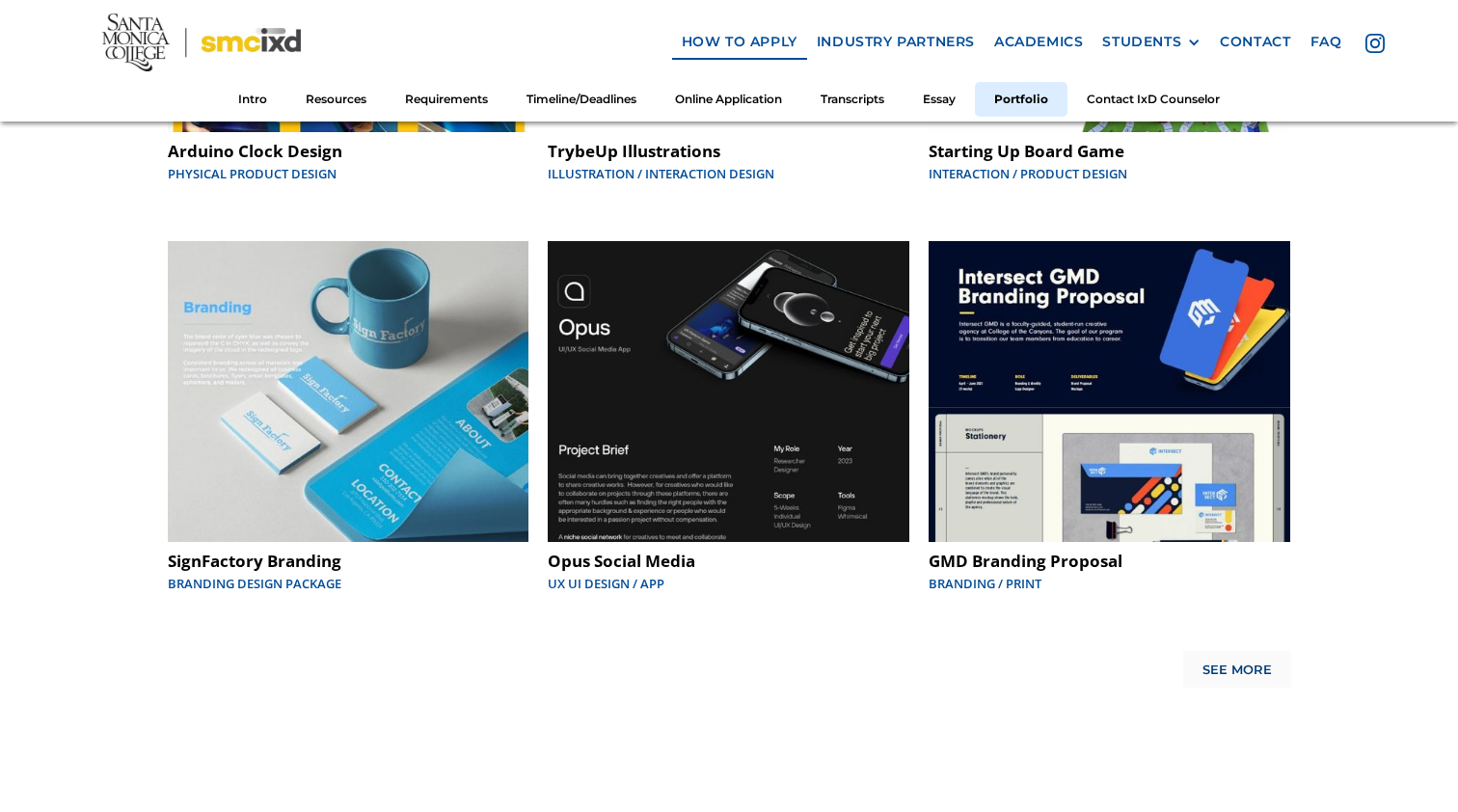
scroll to position [10217, 0]
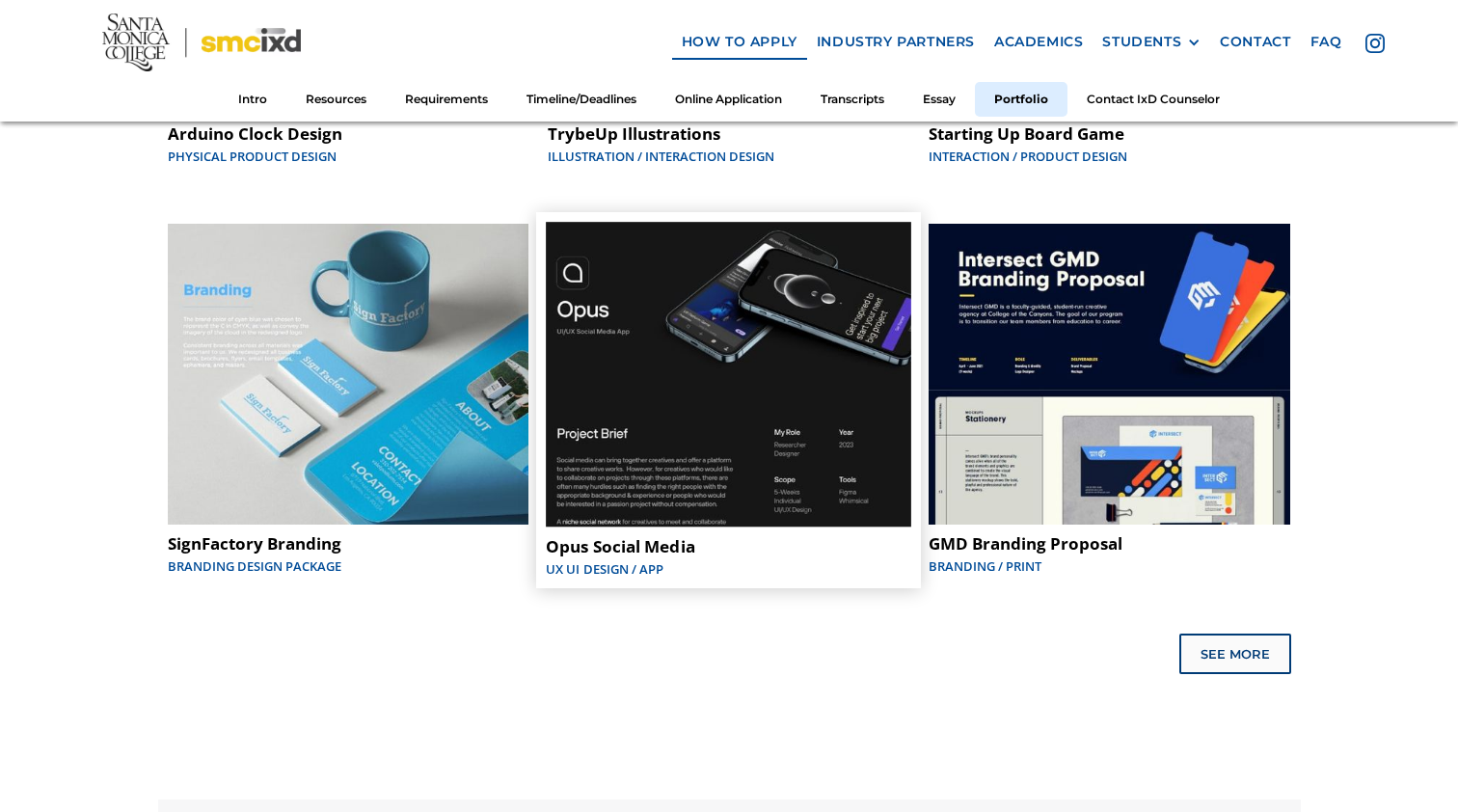
click at [820, 429] on img at bounding box center [729, 373] width 365 height 304
